Goal: Browse casually

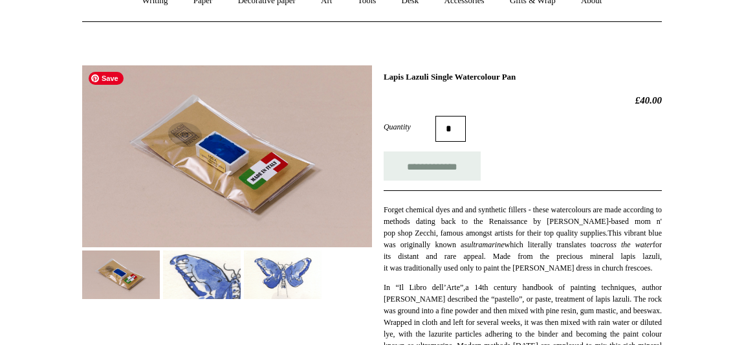
scroll to position [136, 0]
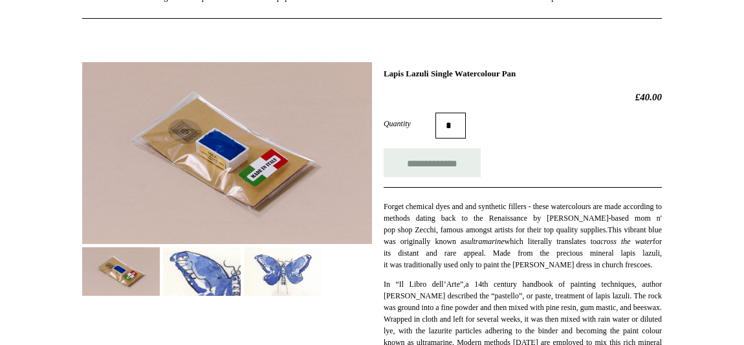
click at [228, 271] on img at bounding box center [202, 271] width 78 height 49
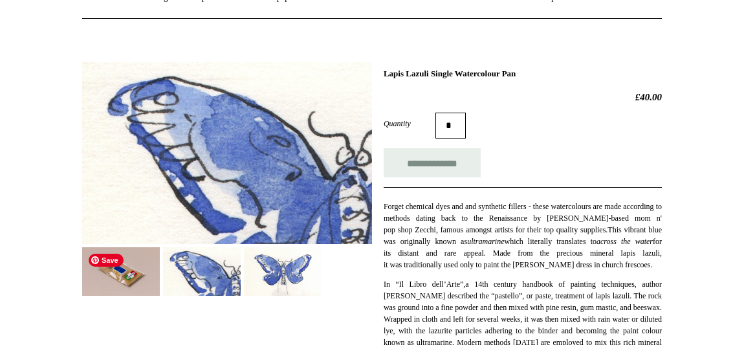
click at [140, 271] on img at bounding box center [121, 271] width 78 height 49
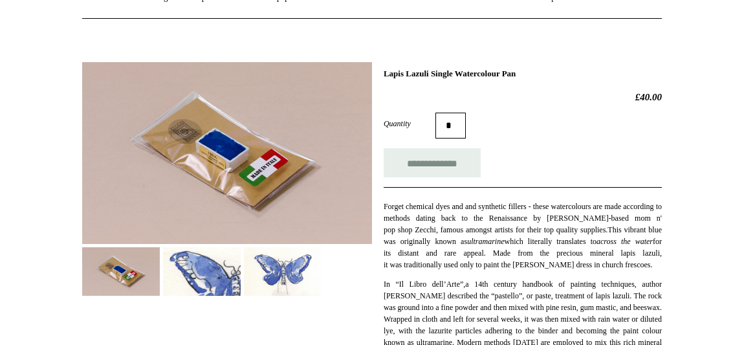
click at [259, 271] on img at bounding box center [283, 271] width 78 height 49
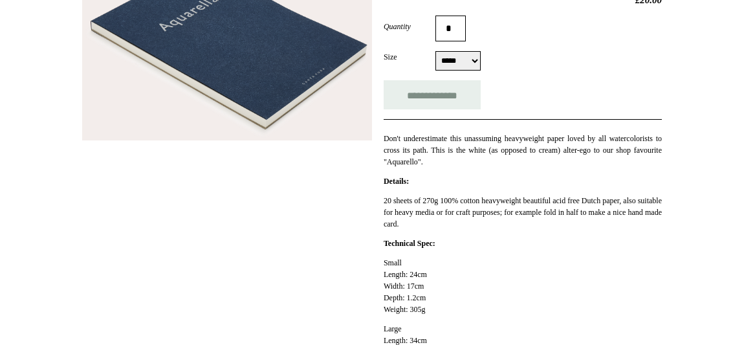
scroll to position [28, 0]
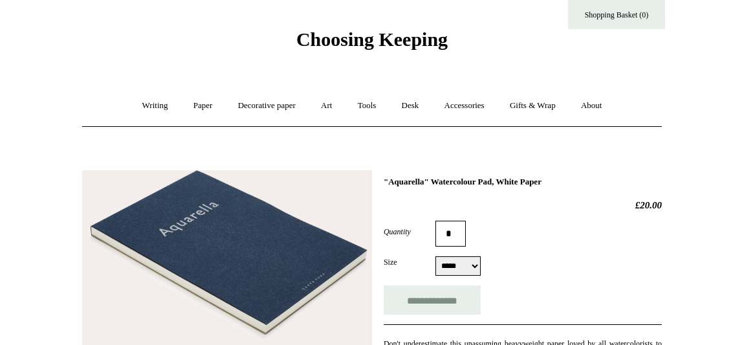
drag, startPoint x: 576, startPoint y: 182, endPoint x: 386, endPoint y: 180, distance: 189.5
click at [384, 182] on h1 ""Aquarella" Watercolour Pad, White Paper" at bounding box center [523, 182] width 278 height 10
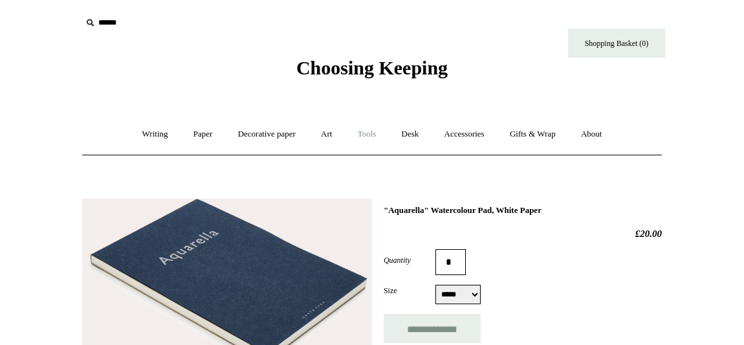
click at [379, 134] on link "Tools +" at bounding box center [367, 134] width 42 height 34
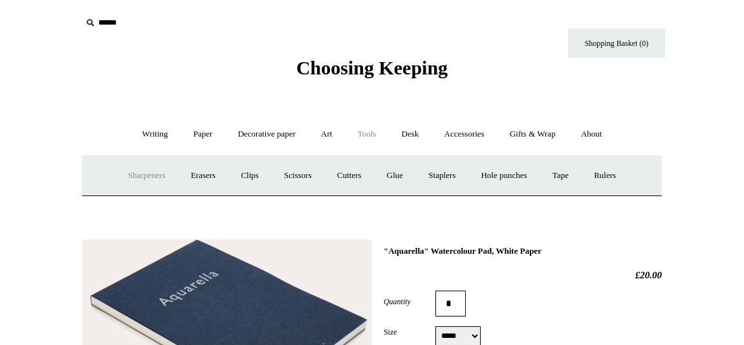
click at [151, 180] on link "Sharpeners" at bounding box center [146, 175] width 61 height 34
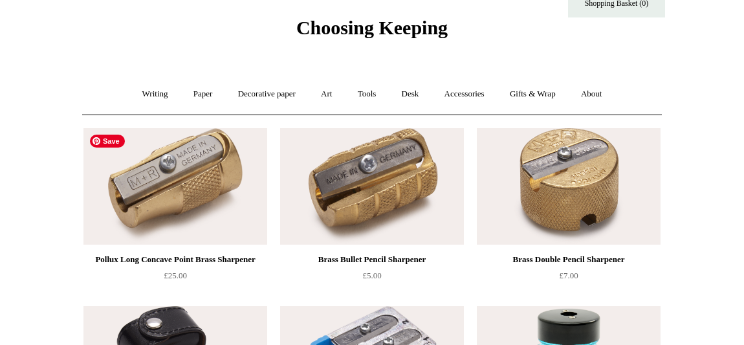
scroll to position [29, 0]
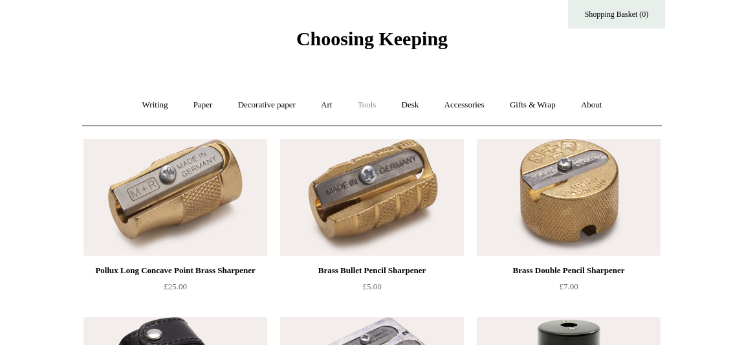
click at [364, 105] on link "Tools +" at bounding box center [367, 105] width 42 height 34
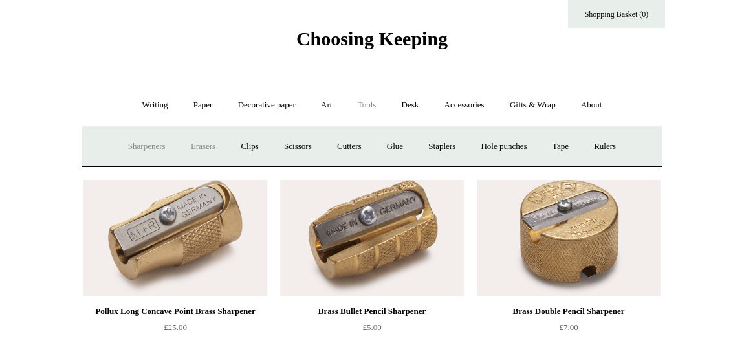
click at [192, 149] on link "Erasers" at bounding box center [203, 146] width 48 height 34
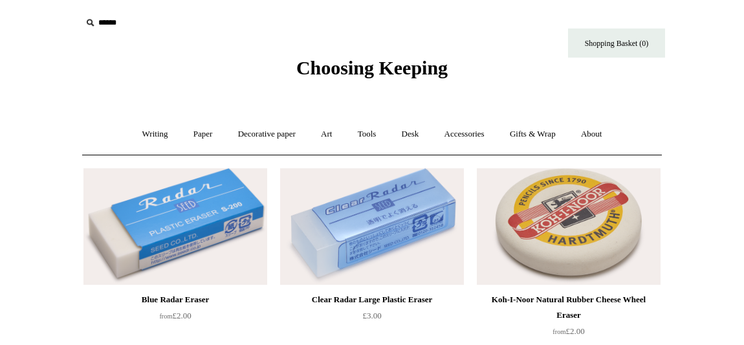
drag, startPoint x: 526, startPoint y: 298, endPoint x: 572, endPoint y: 19, distance: 283.1
click at [329, 138] on link "Art +" at bounding box center [326, 134] width 34 height 34
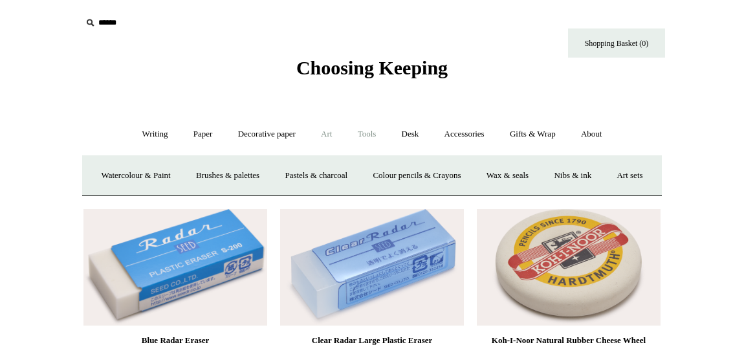
click at [376, 131] on link "Tools +" at bounding box center [367, 134] width 42 height 34
click at [257, 173] on link "Clips +" at bounding box center [249, 175] width 41 height 34
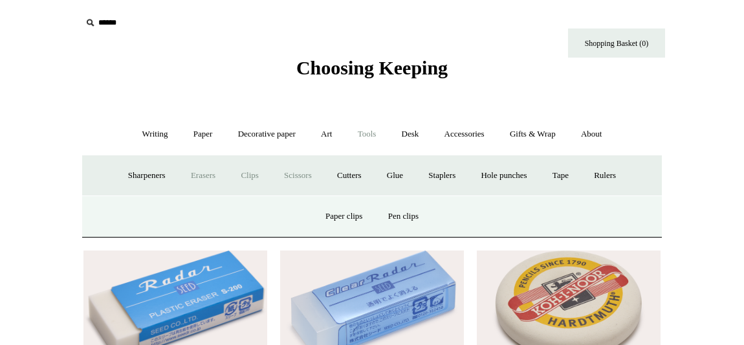
click at [284, 176] on link "Scissors" at bounding box center [297, 175] width 51 height 34
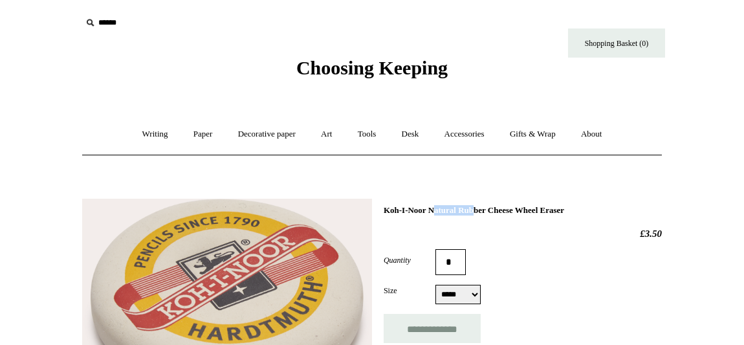
drag, startPoint x: 384, startPoint y: 211, endPoint x: 433, endPoint y: 211, distance: 49.2
click at [433, 211] on h1 "Koh-I-Noor Natural Rubber Cheese Wheel Eraser" at bounding box center [523, 210] width 278 height 10
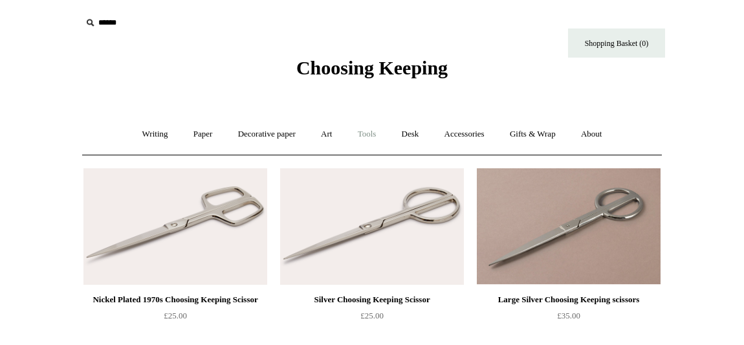
click at [366, 136] on link "Tools +" at bounding box center [367, 134] width 42 height 34
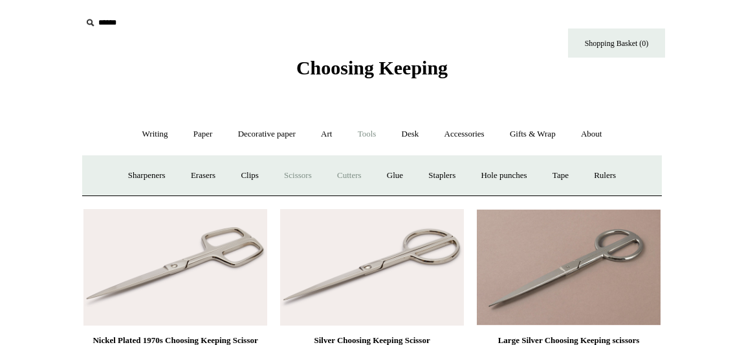
click at [358, 175] on link "Cutters" at bounding box center [349, 175] width 48 height 34
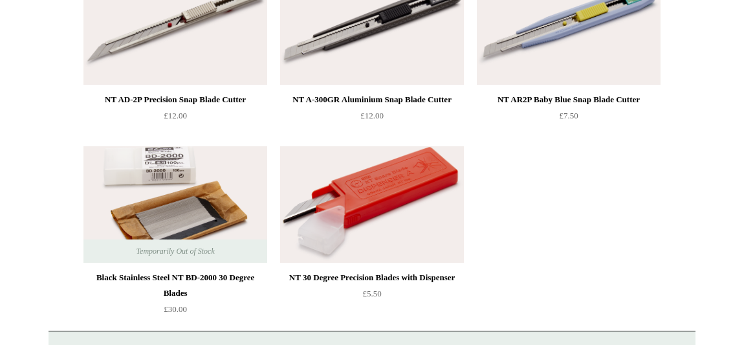
scroll to position [160, 0]
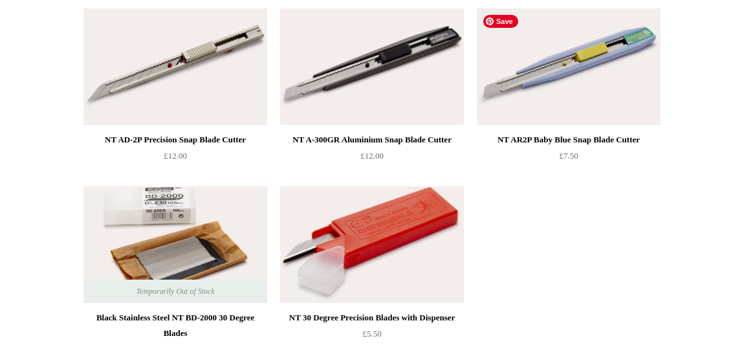
click at [552, 118] on img at bounding box center [569, 66] width 184 height 116
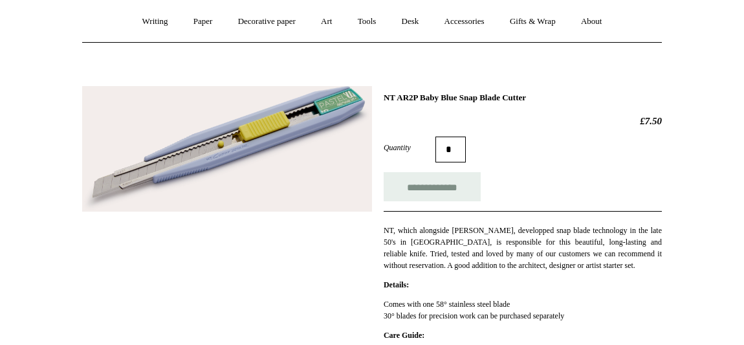
scroll to position [120, 0]
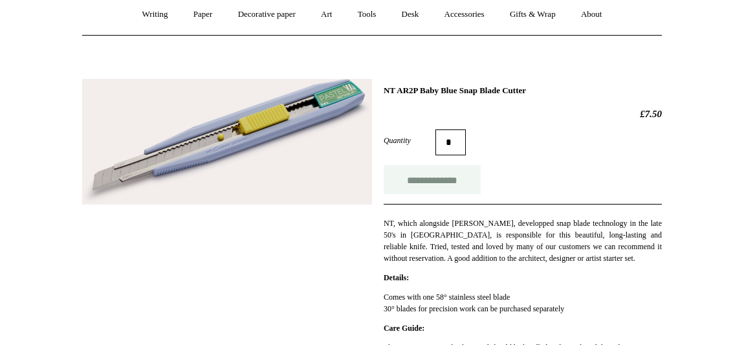
drag, startPoint x: 426, startPoint y: 188, endPoint x: 434, endPoint y: 188, distance: 7.8
click at [426, 188] on input "**********" at bounding box center [432, 179] width 97 height 29
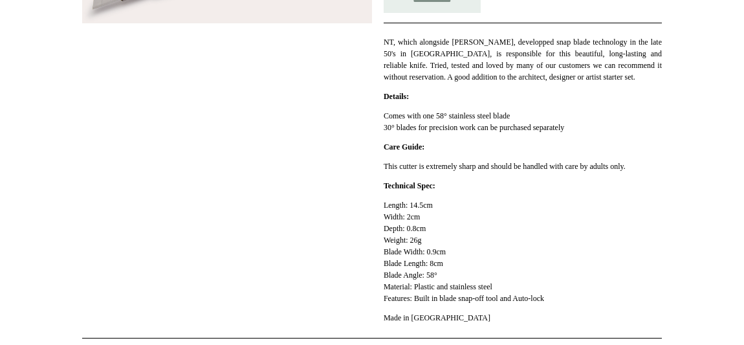
scroll to position [0, 0]
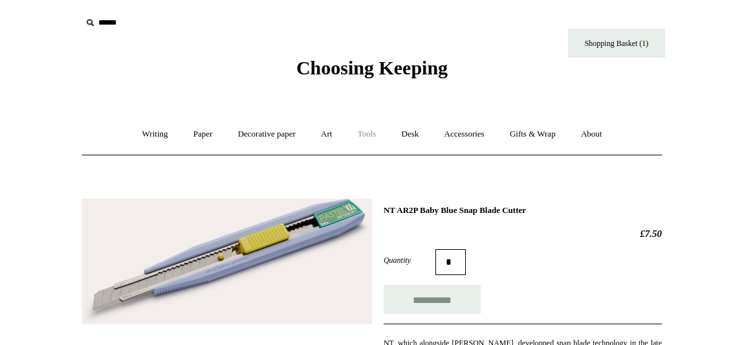
type input "**********"
click at [365, 136] on link "Tools +" at bounding box center [367, 134] width 42 height 34
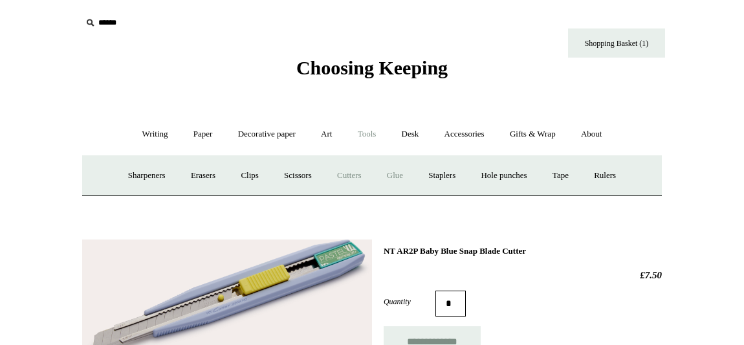
click at [400, 177] on link "Glue" at bounding box center [394, 175] width 39 height 34
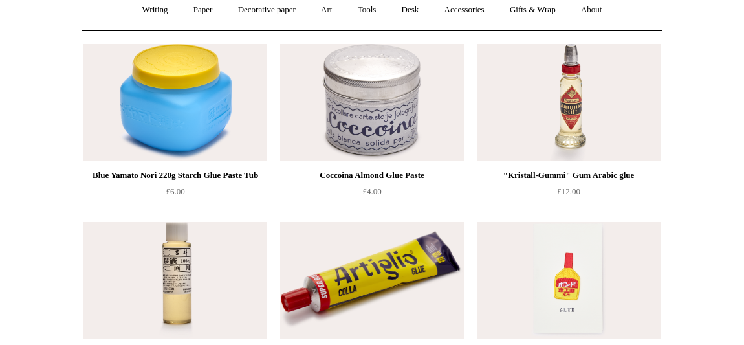
scroll to position [72, 0]
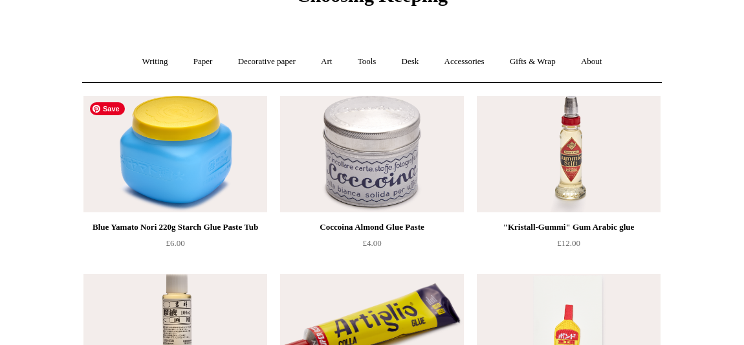
click at [203, 185] on img at bounding box center [175, 154] width 184 height 116
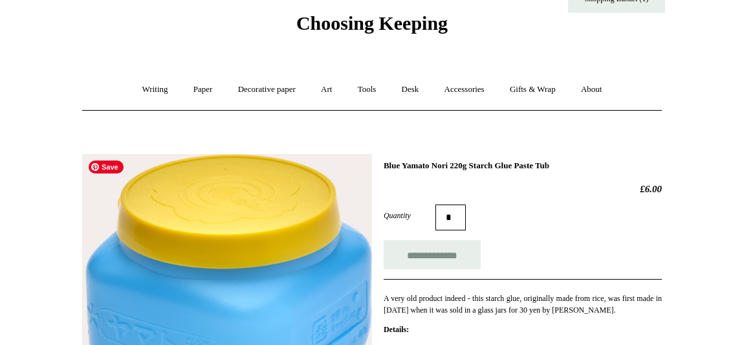
scroll to position [30, 0]
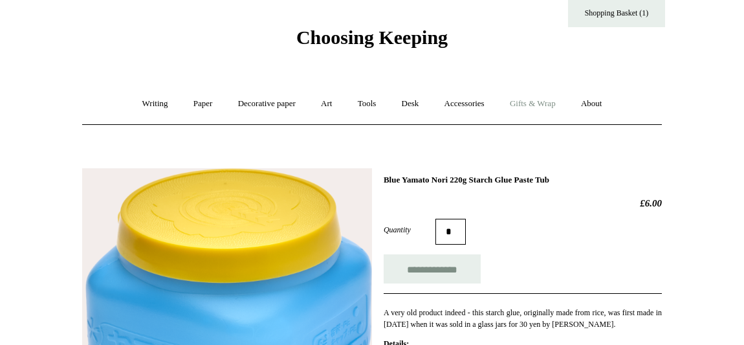
click at [538, 111] on link "Gifts & Wrap +" at bounding box center [532, 104] width 69 height 34
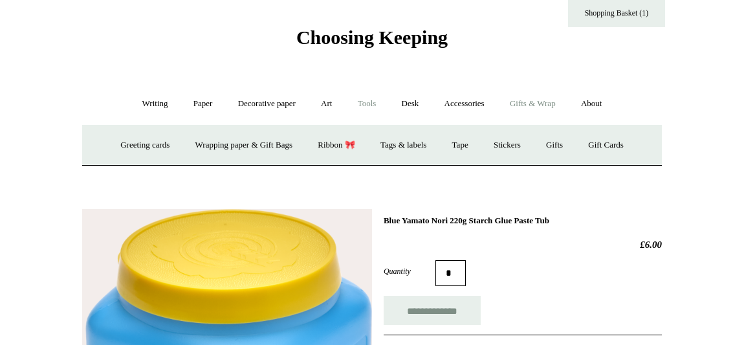
click at [356, 105] on link "Tools +" at bounding box center [367, 104] width 42 height 34
click at [440, 148] on link "Staplers +" at bounding box center [442, 145] width 50 height 34
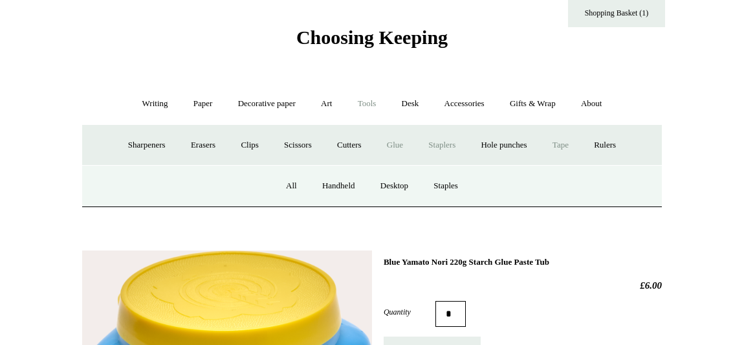
click at [561, 146] on link "Tape +" at bounding box center [560, 145] width 39 height 34
click at [607, 146] on link "Rulers" at bounding box center [604, 145] width 45 height 34
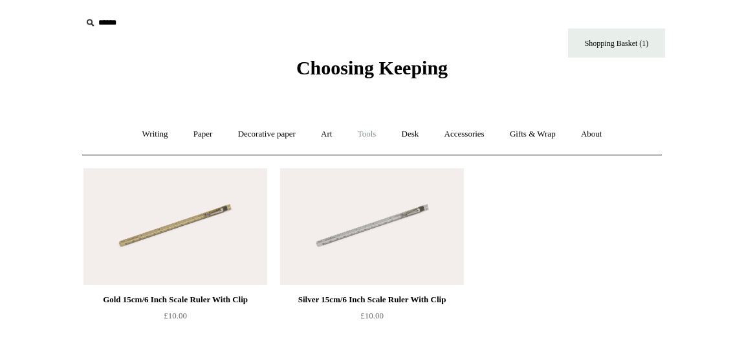
click at [369, 140] on link "Tools +" at bounding box center [367, 134] width 42 height 34
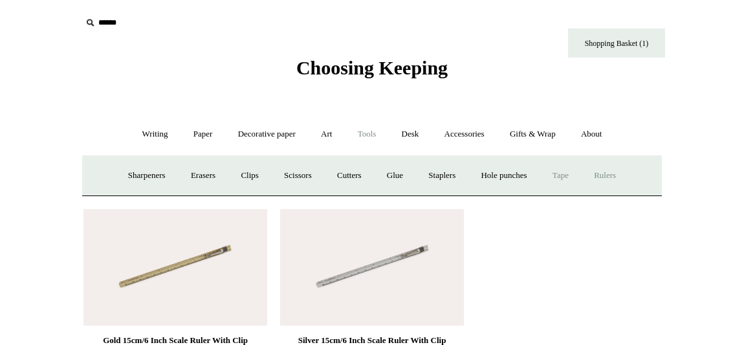
click at [561, 180] on link "Tape +" at bounding box center [560, 175] width 39 height 34
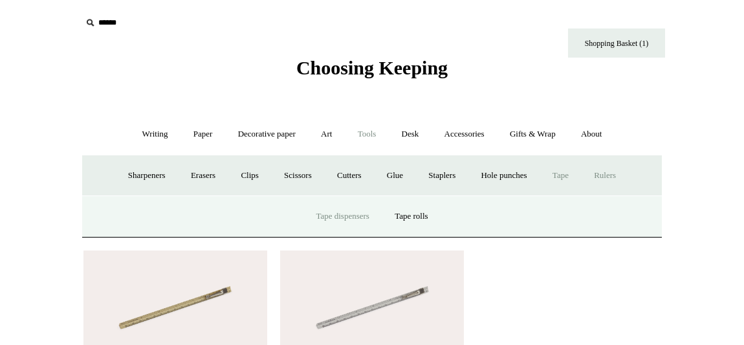
click at [339, 215] on link "Tape dispensers" at bounding box center [342, 216] width 76 height 34
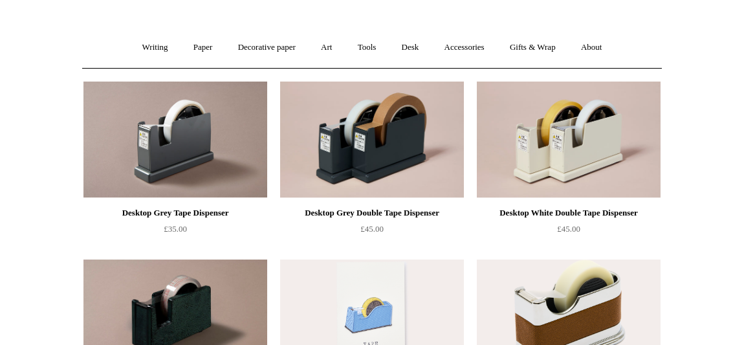
scroll to position [58, 0]
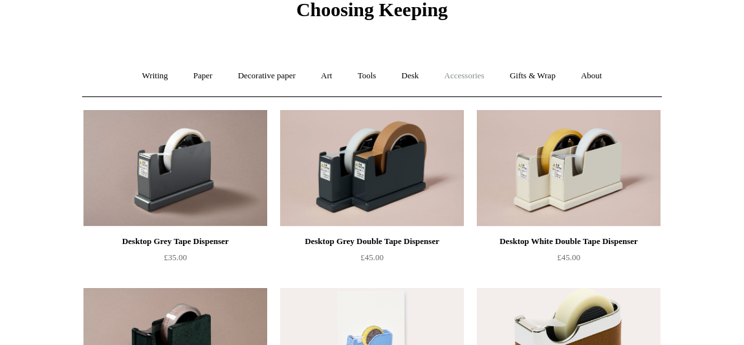
click at [472, 75] on link "Accessories +" at bounding box center [464, 76] width 63 height 34
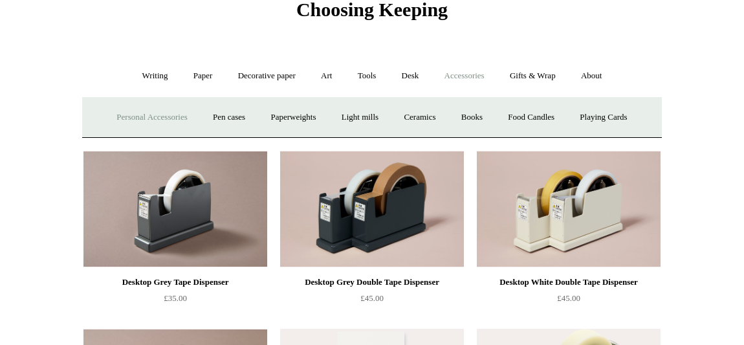
click at [136, 116] on link "Personal Accessories +" at bounding box center [152, 117] width 94 height 34
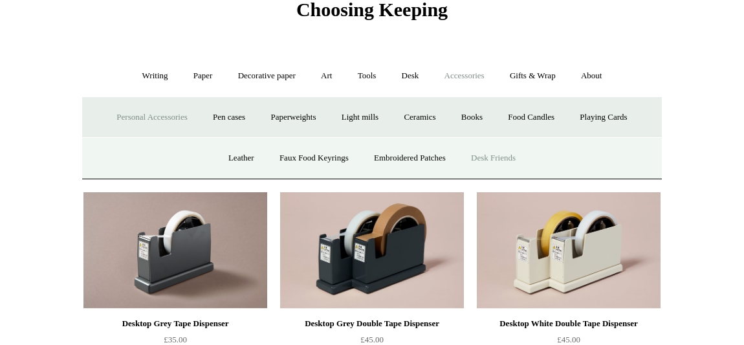
click at [499, 158] on link "Desk Friends" at bounding box center [493, 158] width 68 height 34
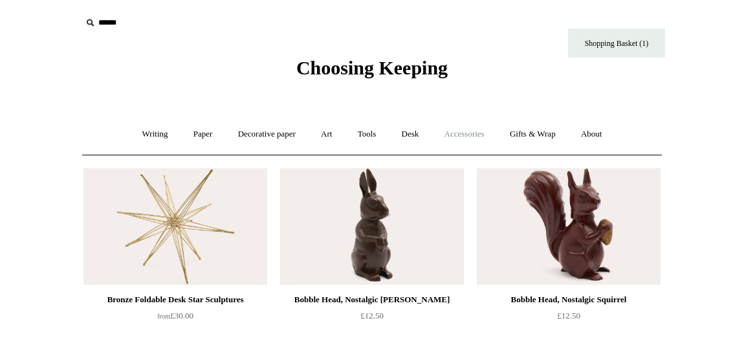
click at [462, 138] on link "Accessories +" at bounding box center [464, 134] width 63 height 34
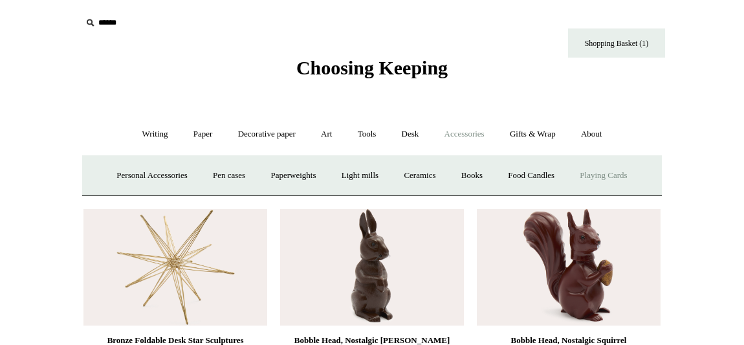
click at [616, 169] on link "Playing Cards" at bounding box center [603, 175] width 70 height 34
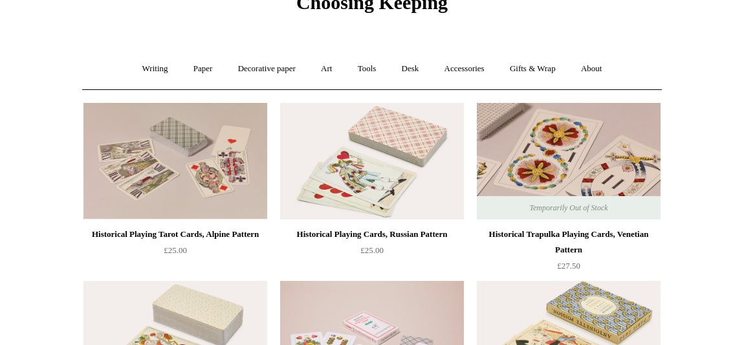
scroll to position [30, 0]
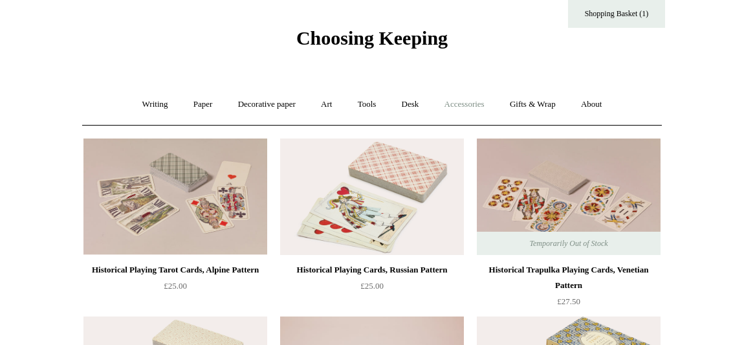
click at [496, 107] on link "Accessories +" at bounding box center [464, 104] width 63 height 34
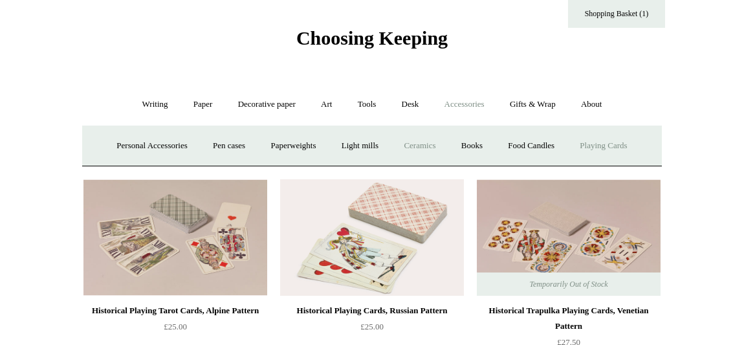
click at [442, 146] on link "Ceramics +" at bounding box center [419, 146] width 55 height 34
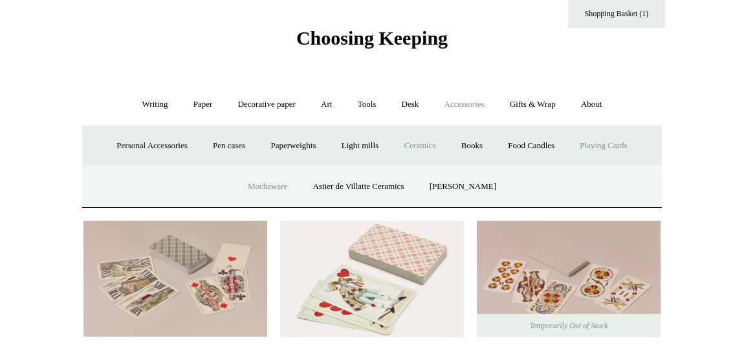
click at [243, 191] on link "Mochaware" at bounding box center [267, 186] width 63 height 34
